Goal: Task Accomplishment & Management: Manage account settings

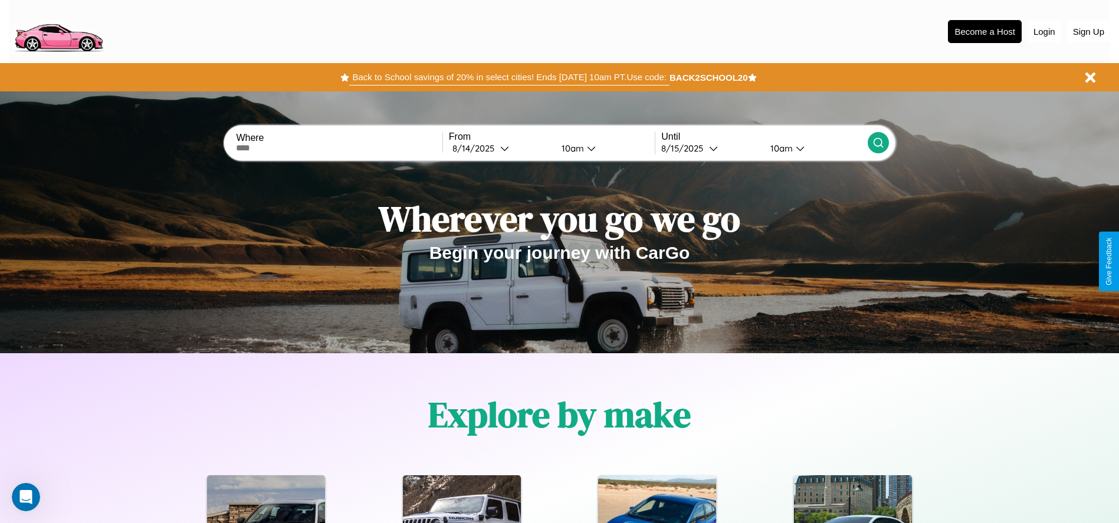
click at [509, 77] on button "Back to School savings of 20% in select cities! Ends [DATE] 10am PT. Use code:" at bounding box center [509, 77] width 320 height 17
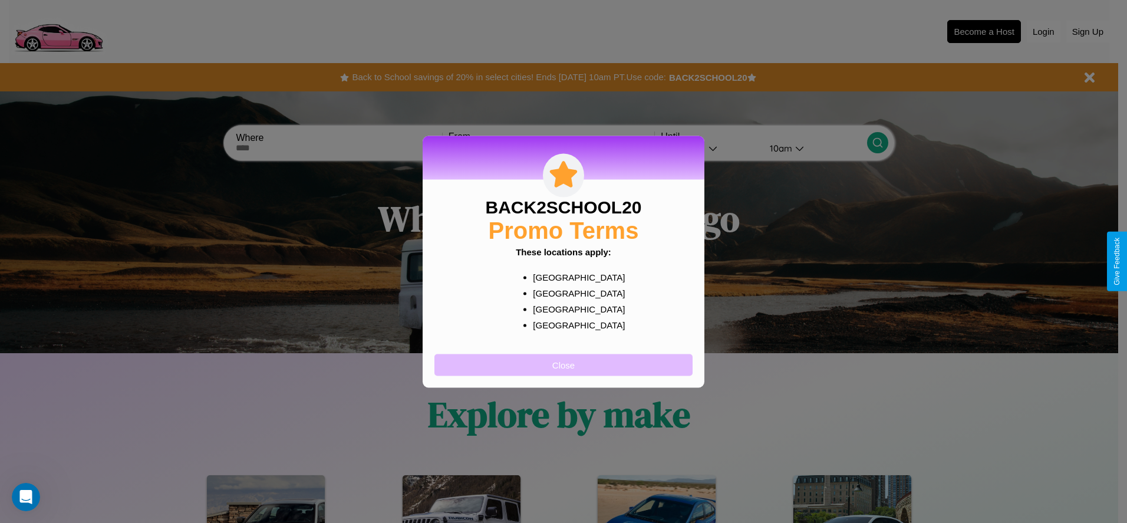
click at [564, 364] on button "Close" at bounding box center [564, 365] width 258 height 22
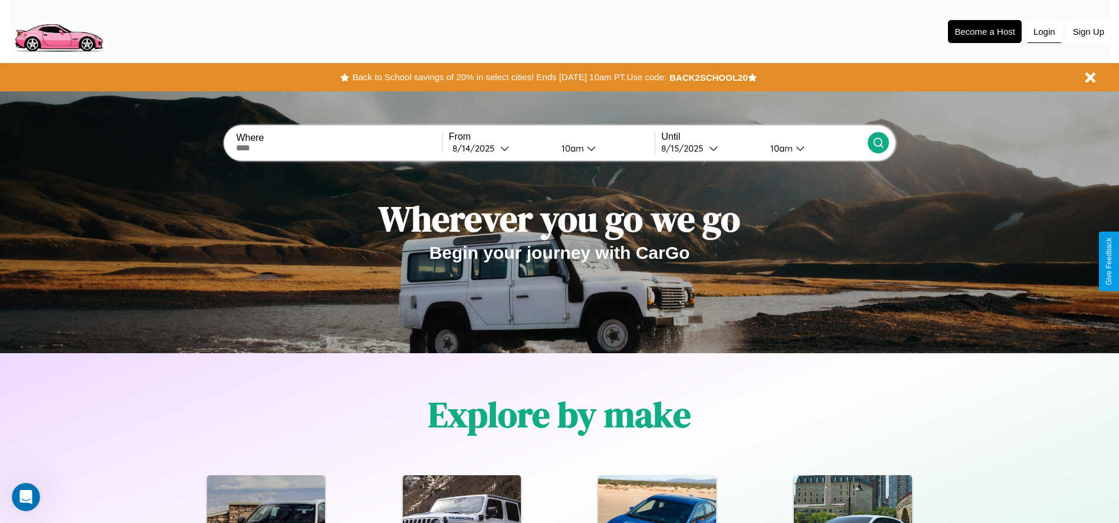
click at [1044, 31] on button "Login" at bounding box center [1044, 32] width 34 height 22
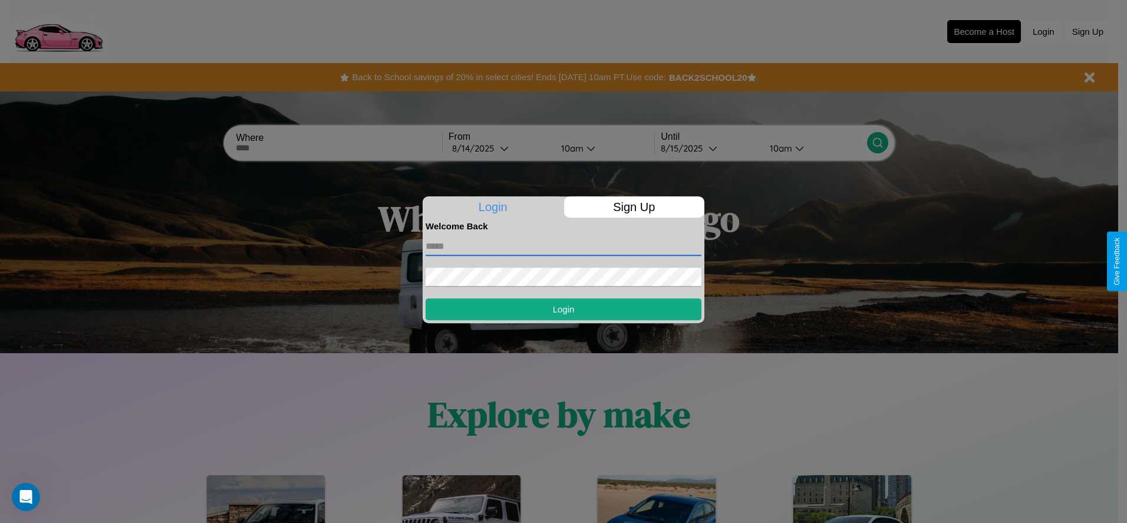
click at [564, 246] on input "text" at bounding box center [564, 246] width 276 height 19
type input "**********"
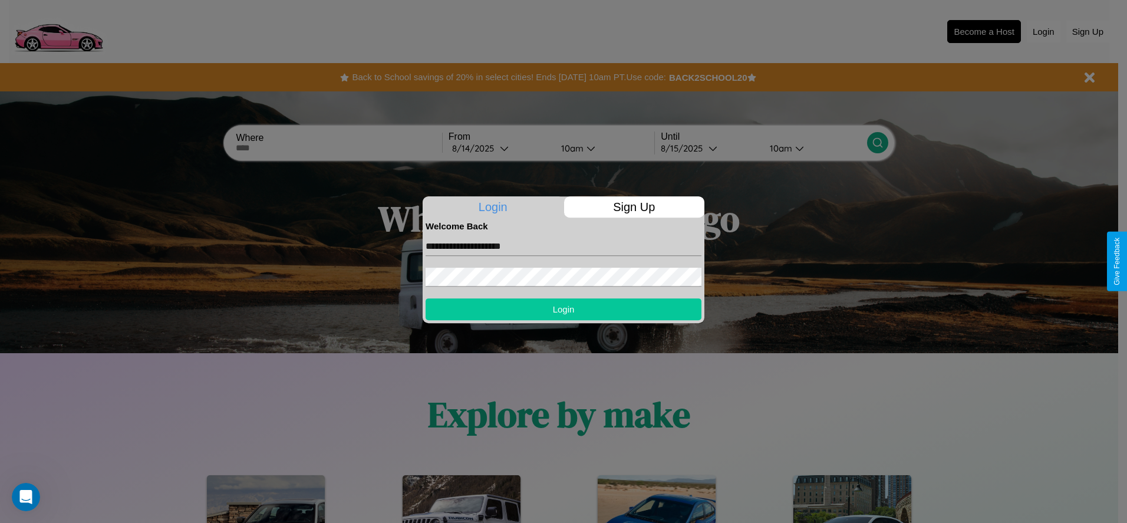
click at [564, 309] on button "Login" at bounding box center [564, 309] width 276 height 22
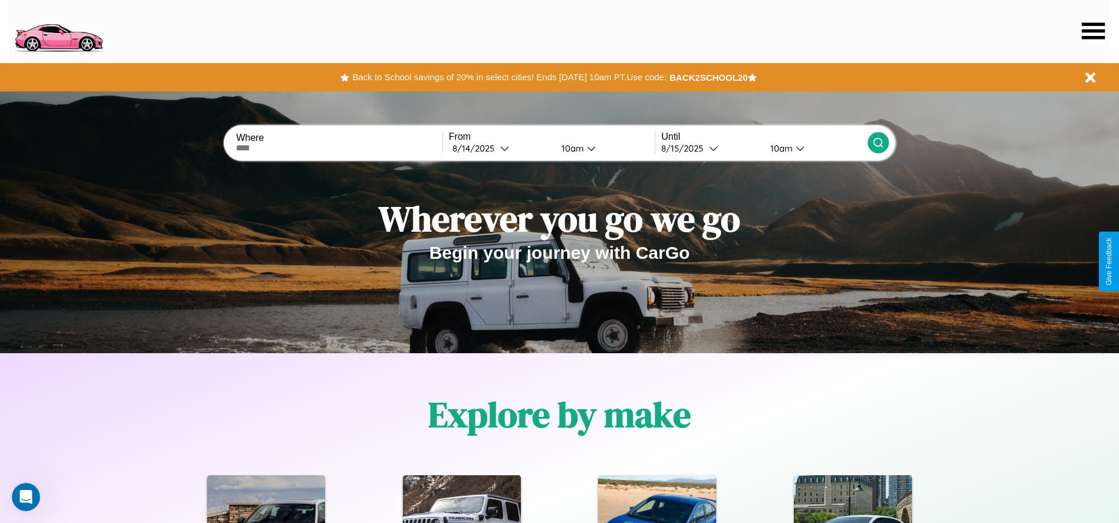
click at [1093, 31] on icon at bounding box center [1092, 30] width 23 height 17
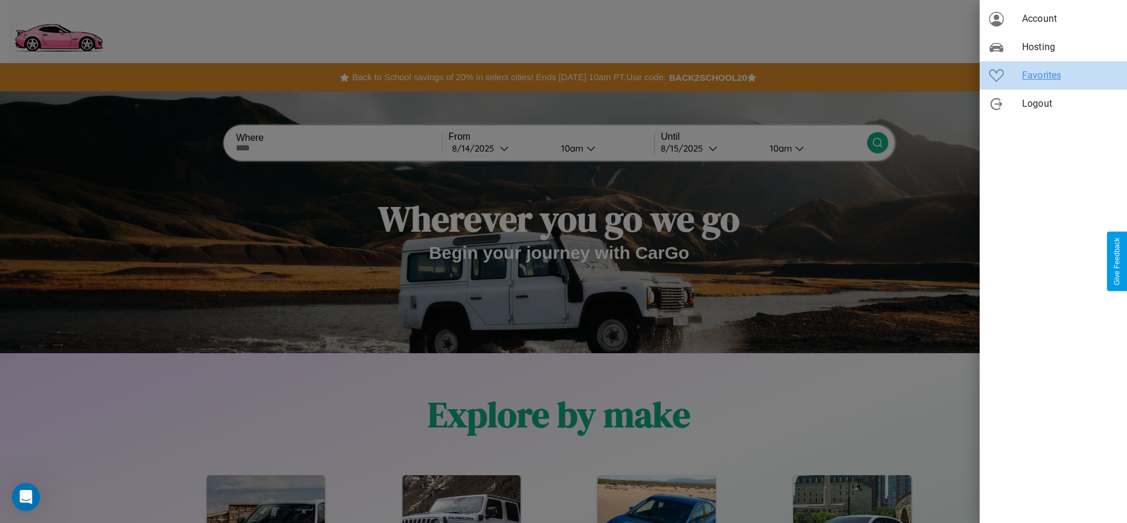
click at [1054, 75] on span "Favorites" at bounding box center [1070, 75] width 96 height 14
